Goal: Check status: Check status

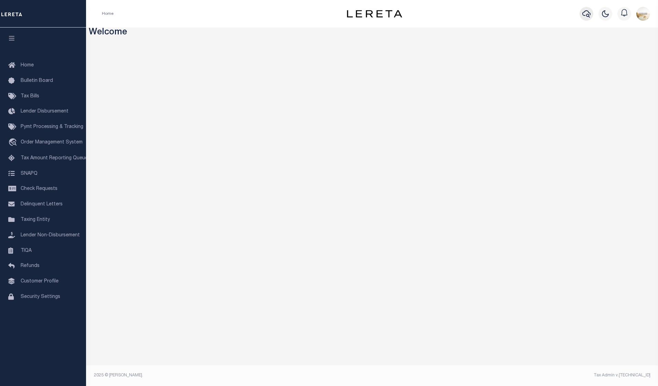
click at [584, 15] on icon "button" at bounding box center [586, 14] width 8 height 8
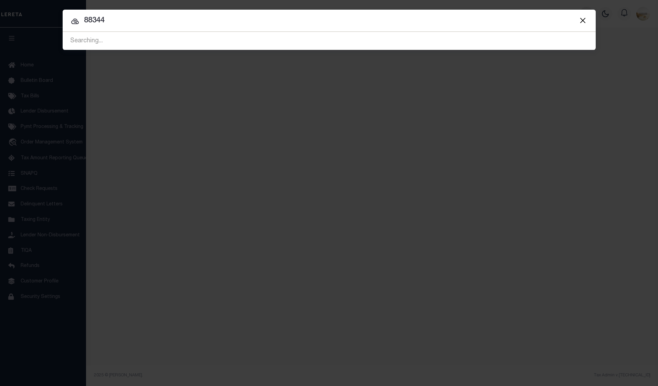
type input "88344"
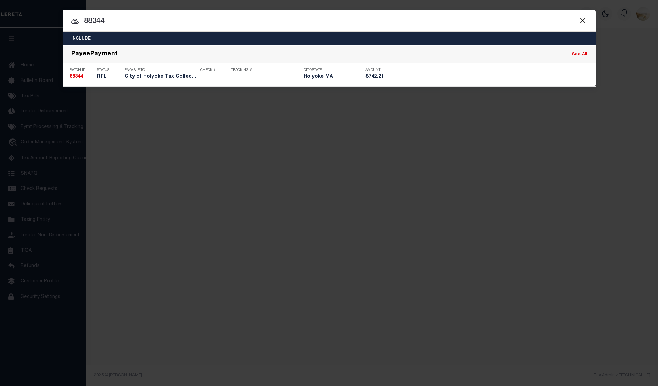
click at [579, 18] on button "Close" at bounding box center [582, 20] width 9 height 9
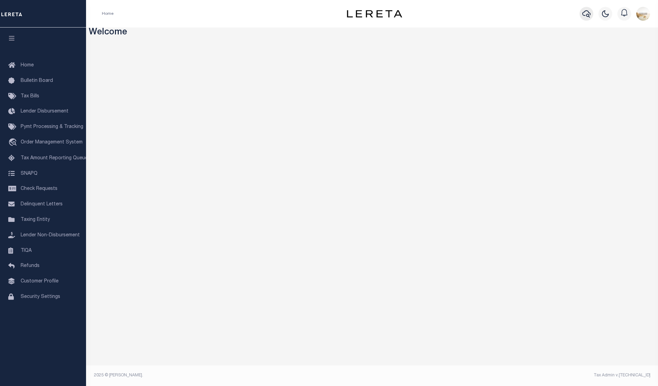
click at [583, 12] on icon "button" at bounding box center [586, 14] width 8 height 8
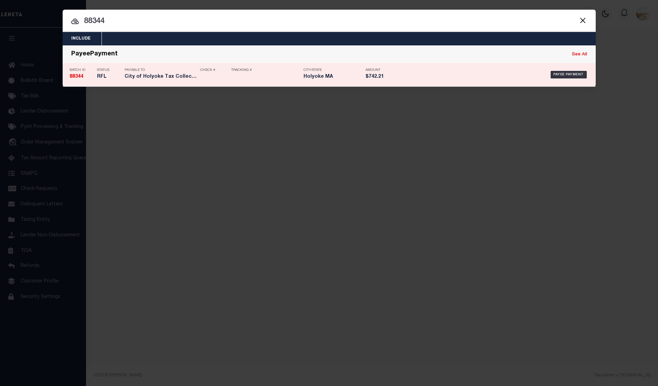
click at [84, 75] on h5 "88344" at bounding box center [81, 77] width 24 height 6
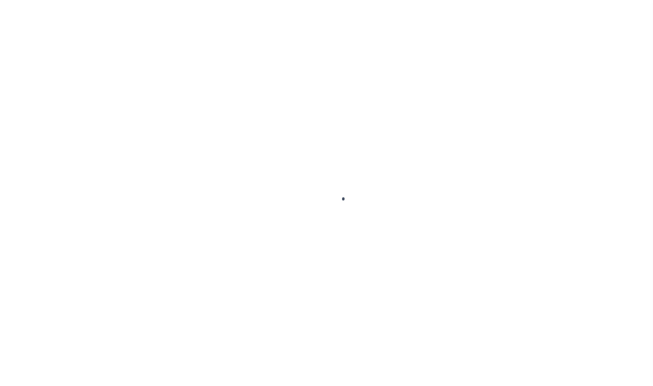
select select "RFL"
type input "[DATE]"
type input "$742.21"
select select "[PERSON_NAME]"
checkbox input "true"
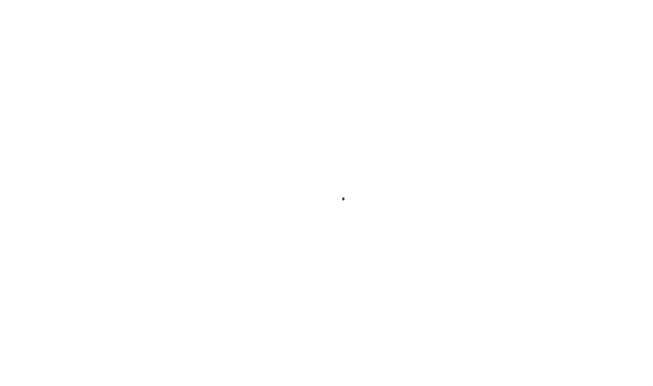
select select
type input "N"
radio input "true"
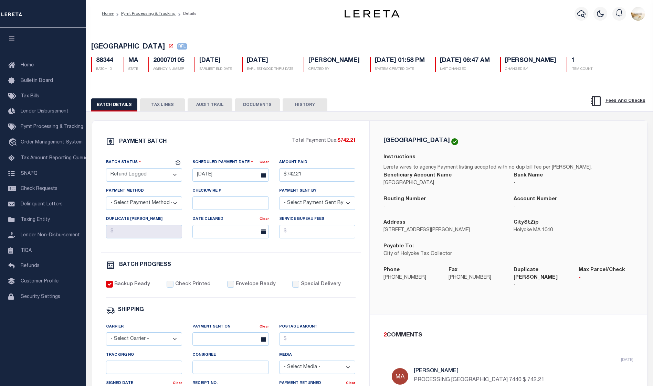
drag, startPoint x: 163, startPoint y: 105, endPoint x: 176, endPoint y: 106, distance: 13.1
click at [160, 106] on button "TAX LINES" at bounding box center [162, 104] width 45 height 13
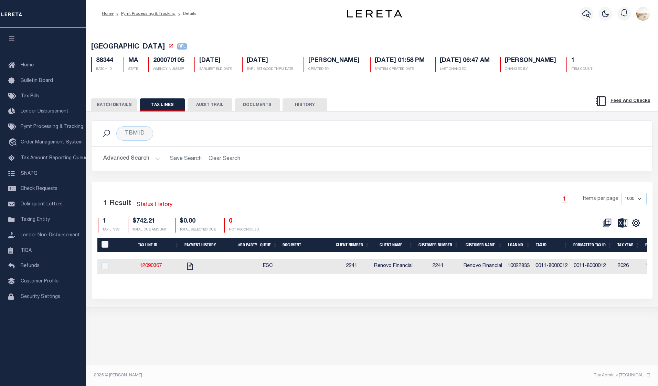
click at [195, 104] on button "AUDIT TRAIL" at bounding box center [209, 104] width 45 height 13
